Goal: Information Seeking & Learning: Learn about a topic

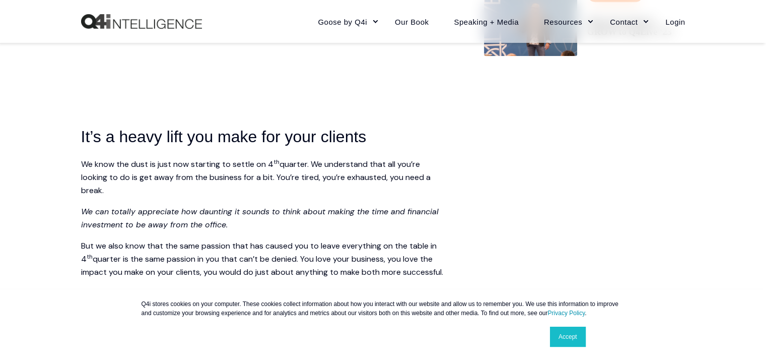
scroll to position [470, 0]
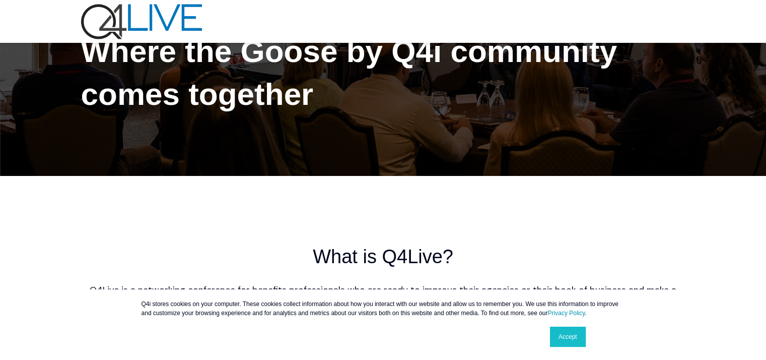
click at [568, 329] on link "Accept" at bounding box center [568, 336] width 36 height 20
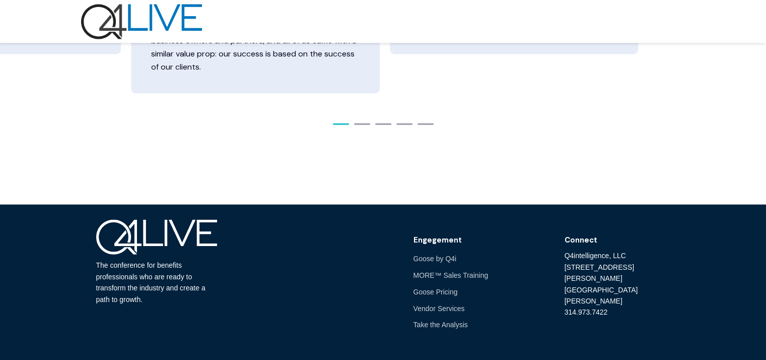
scroll to position [2239, 0]
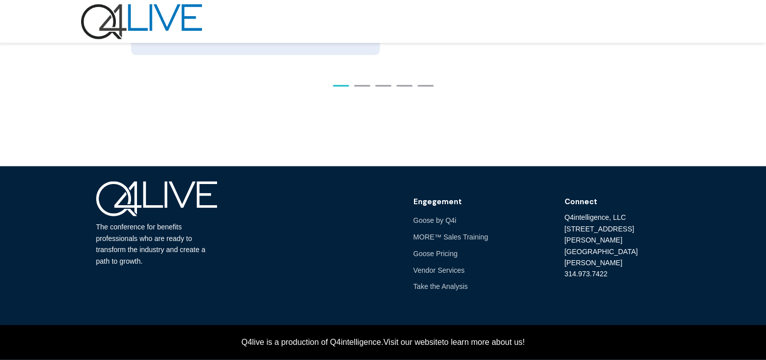
click at [423, 340] on link "Visit our website" at bounding box center [412, 342] width 58 height 10
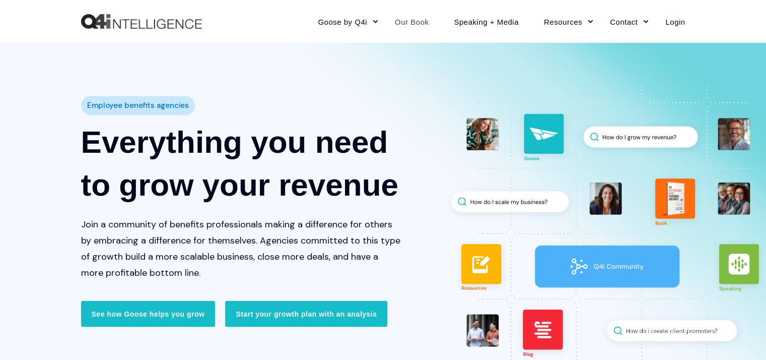
click at [419, 22] on link "Our Book" at bounding box center [411, 21] width 59 height 44
